Goal: Task Accomplishment & Management: Use online tool/utility

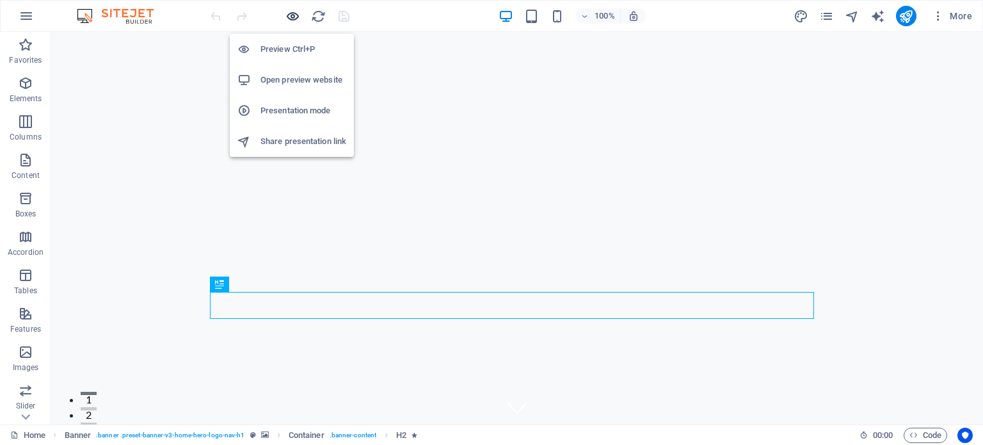
click at [286, 13] on icon "button" at bounding box center [292, 16] width 15 height 15
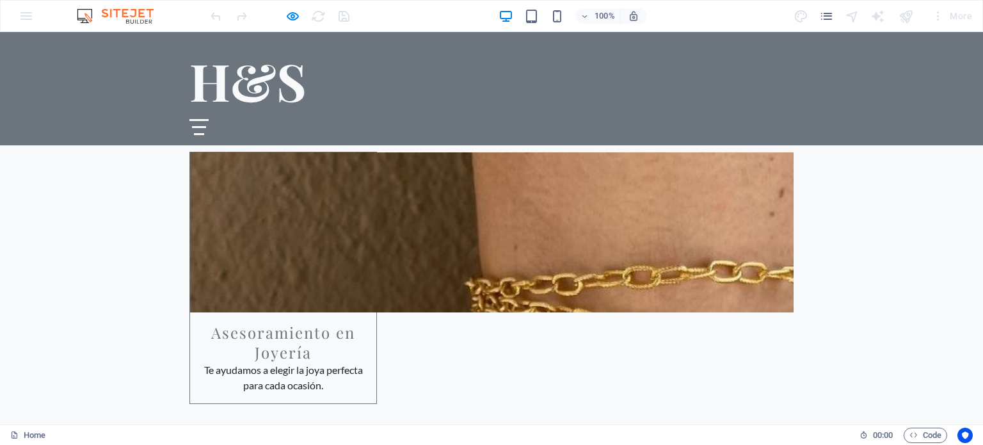
scroll to position [1726, 0]
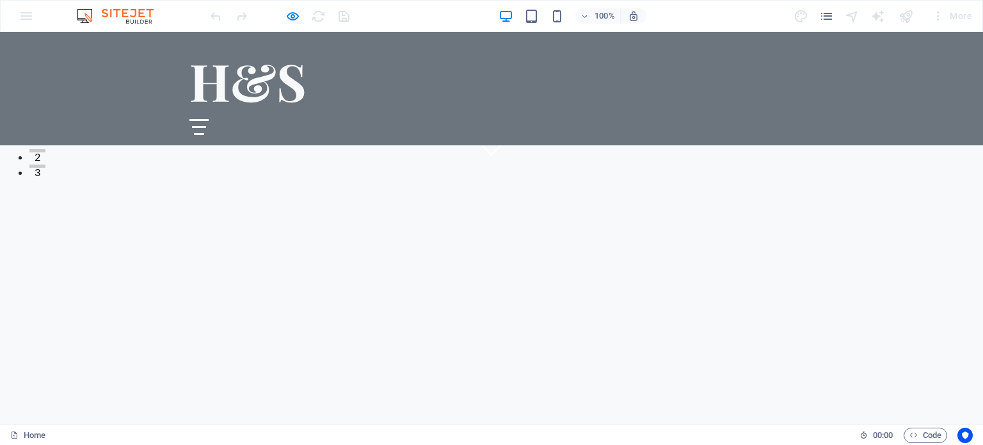
scroll to position [0, 0]
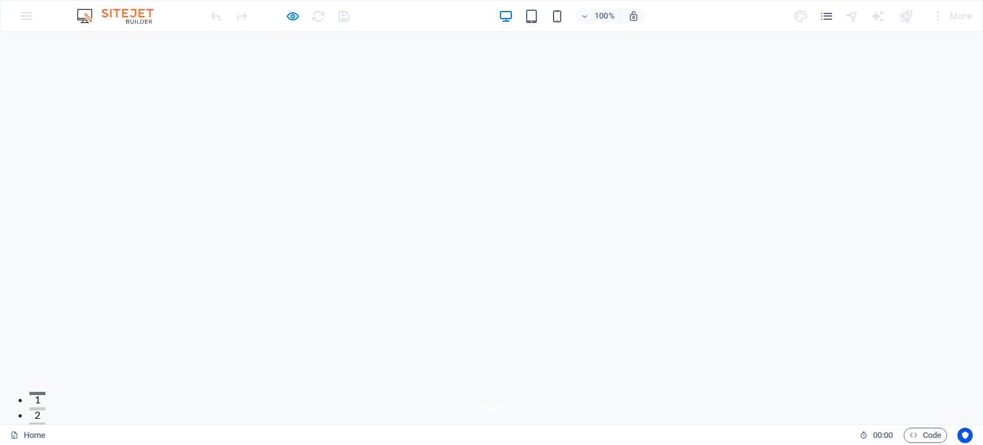
click at [906, 16] on div at bounding box center [906, 16] width 20 height 20
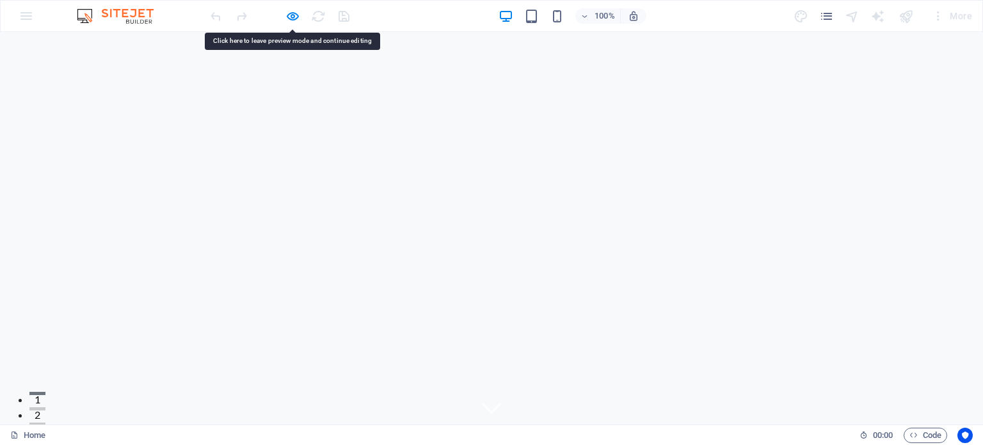
click at [906, 16] on div at bounding box center [906, 16] width 20 height 20
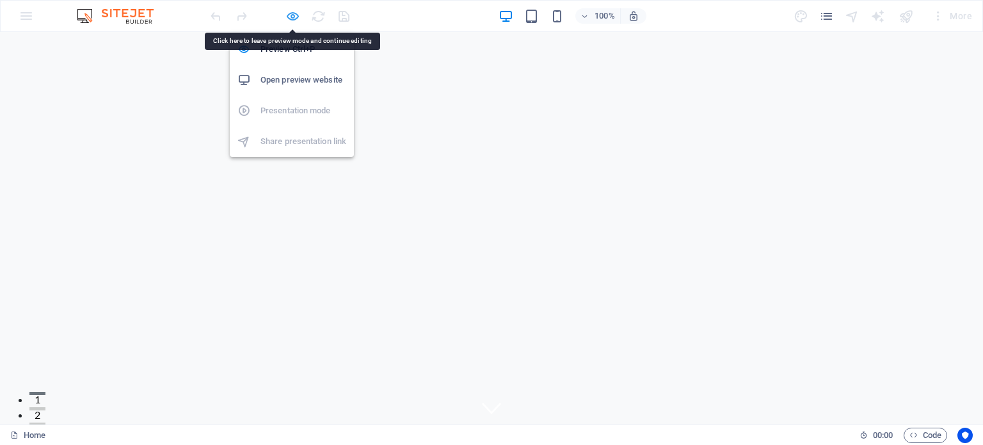
click at [294, 17] on icon "button" at bounding box center [292, 16] width 15 height 15
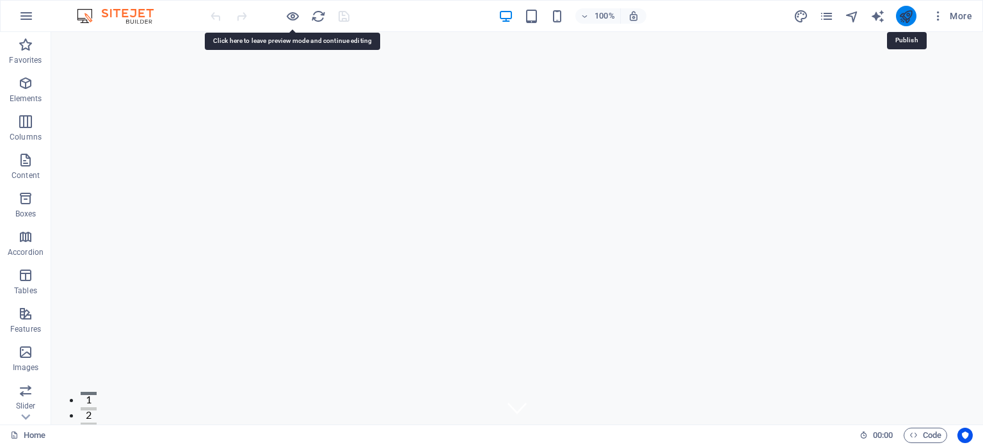
click at [904, 18] on icon "publish" at bounding box center [906, 16] width 15 height 15
